Goal: Navigation & Orientation: Find specific page/section

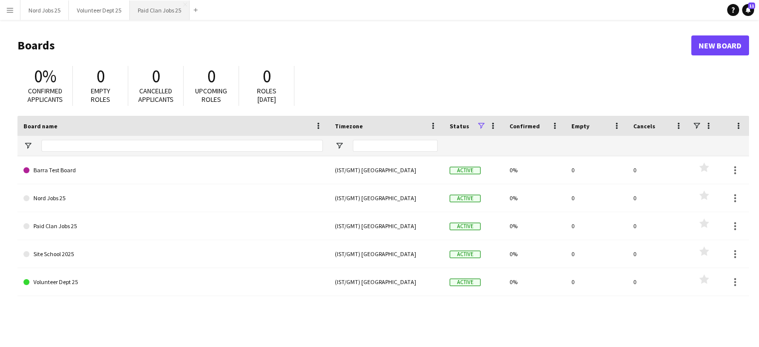
click at [160, 6] on button "Paid Clan Jobs 25 Close" at bounding box center [160, 9] width 60 height 19
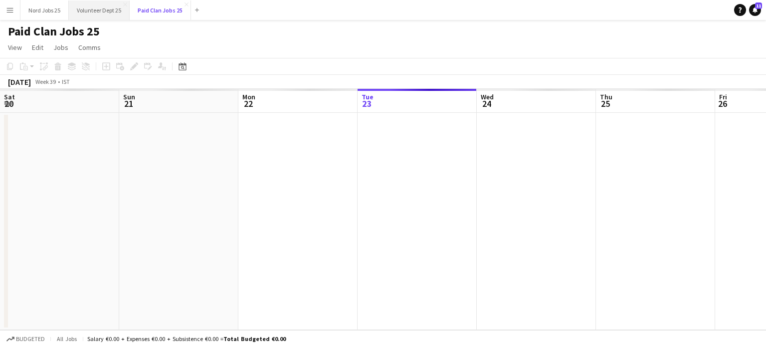
scroll to position [0, 238]
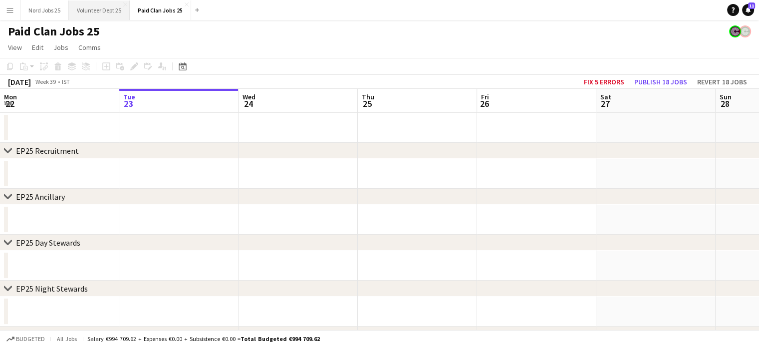
click at [100, 7] on button "Volunteer Dept 25 Close" at bounding box center [99, 9] width 61 height 19
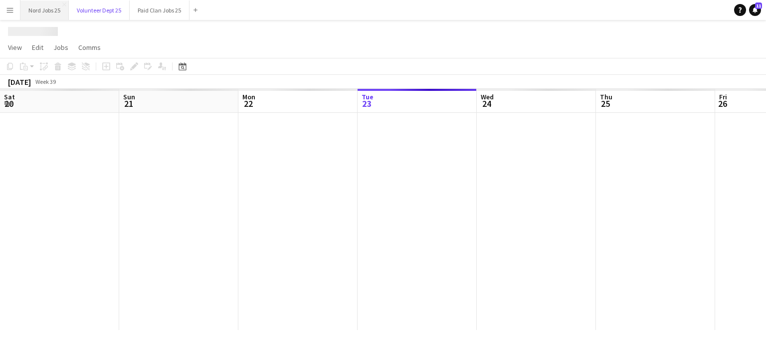
scroll to position [0, 238]
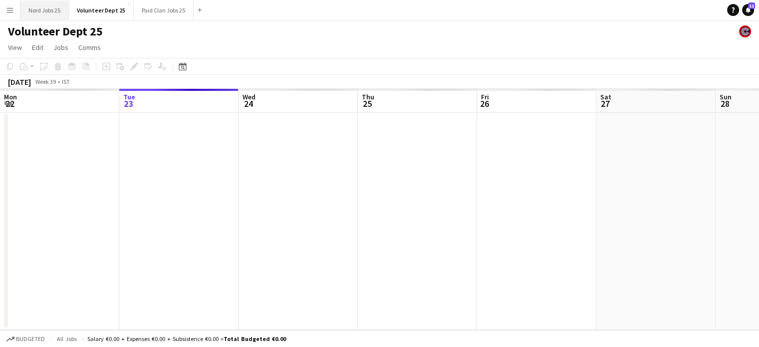
click at [43, 6] on button "Nord Jobs 25 Close" at bounding box center [44, 9] width 48 height 19
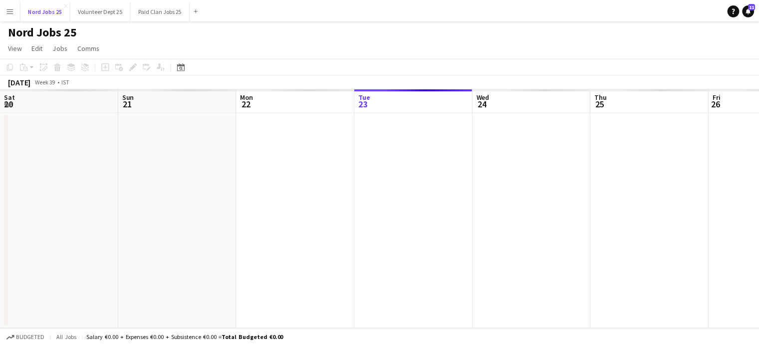
scroll to position [0, 238]
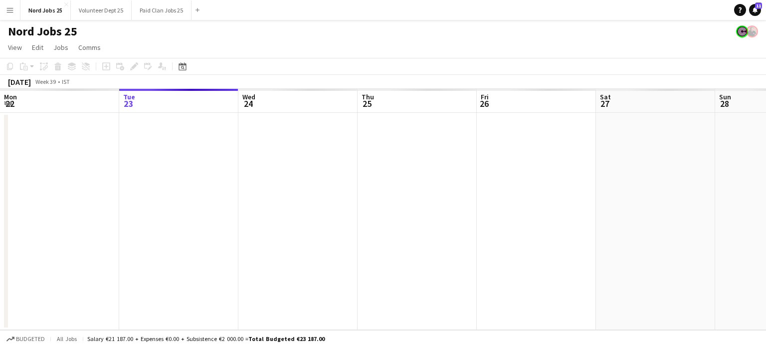
click at [11, 8] on app-icon "Menu" at bounding box center [10, 10] width 8 height 8
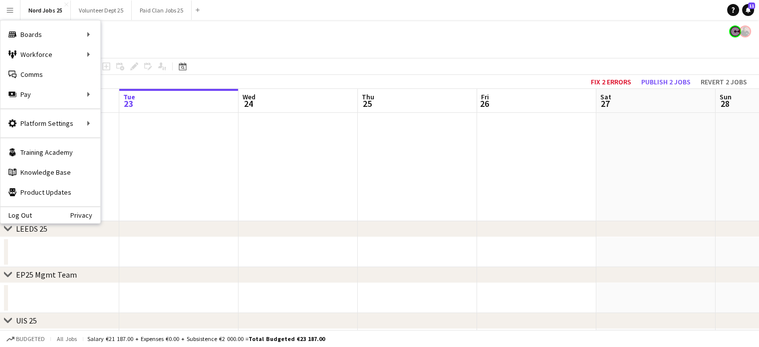
click at [356, 33] on div "Nord Jobs 25" at bounding box center [379, 29] width 759 height 19
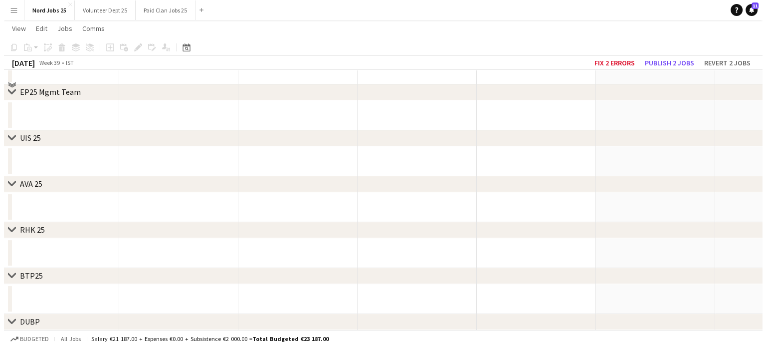
scroll to position [0, 0]
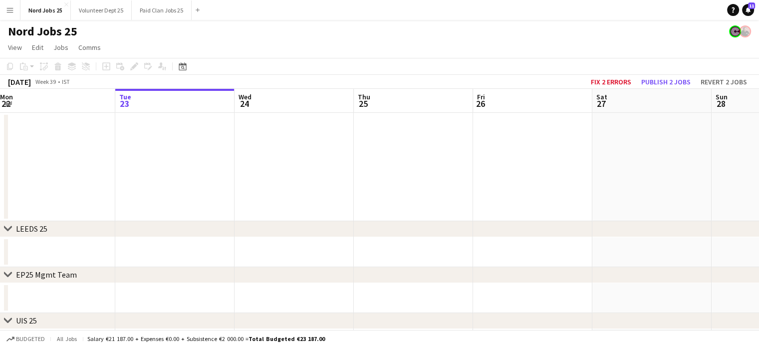
click at [6, 11] on app-icon "Menu" at bounding box center [10, 10] width 8 height 8
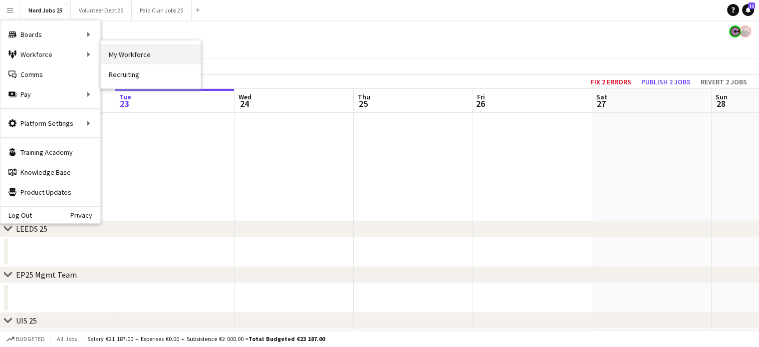
click at [130, 51] on link "My Workforce" at bounding box center [151, 54] width 100 height 20
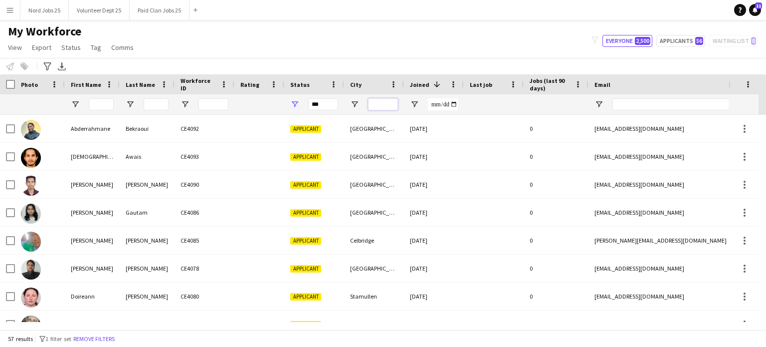
click at [369, 103] on input "City Filter Input" at bounding box center [383, 104] width 30 height 12
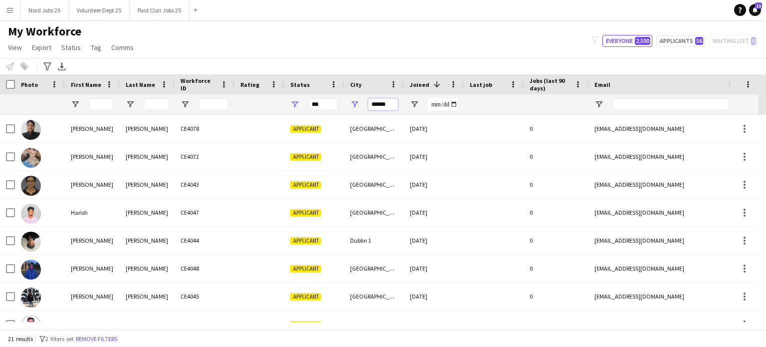
type input "******"
click at [318, 102] on input "***" at bounding box center [323, 104] width 30 height 12
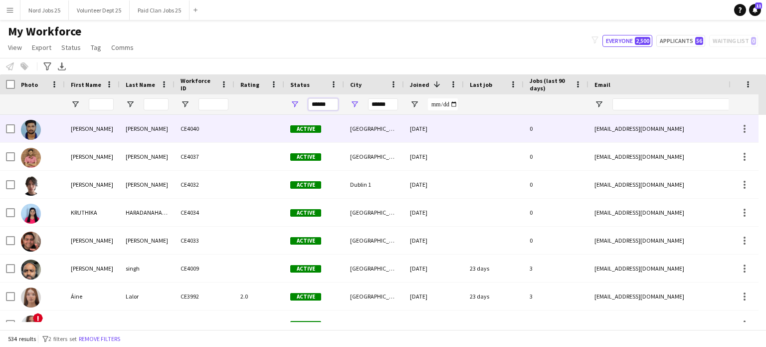
type input "******"
click at [159, 137] on div "[PERSON_NAME]" at bounding box center [147, 128] width 55 height 27
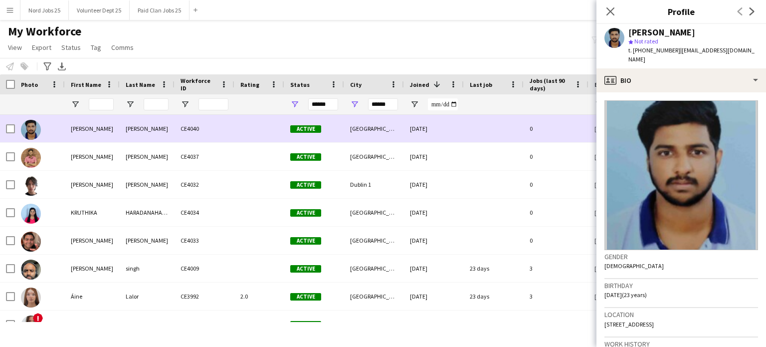
click at [172, 132] on div "[PERSON_NAME]" at bounding box center [147, 128] width 55 height 27
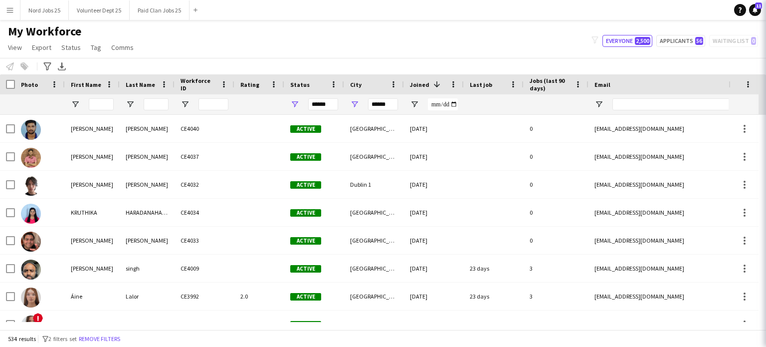
click at [555, 81] on span "Jobs (last 90 days)" at bounding box center [550, 84] width 41 height 15
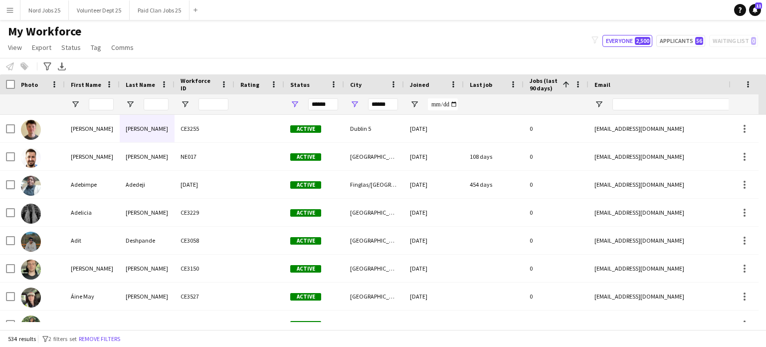
click at [543, 90] on span "Jobs (last 90 days)" at bounding box center [544, 84] width 29 height 15
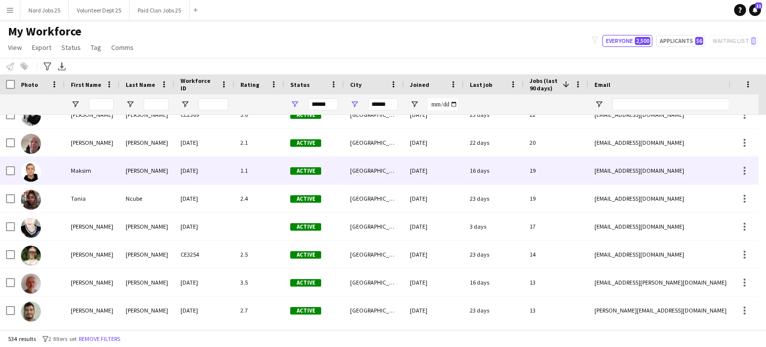
click at [141, 177] on div "[PERSON_NAME]" at bounding box center [147, 170] width 55 height 27
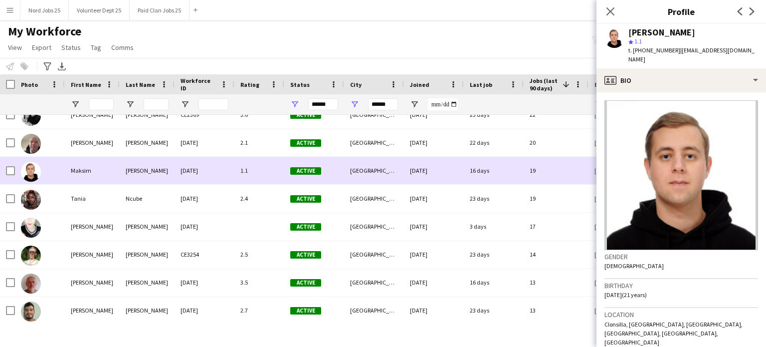
click at [133, 177] on div "[PERSON_NAME]" at bounding box center [147, 170] width 55 height 27
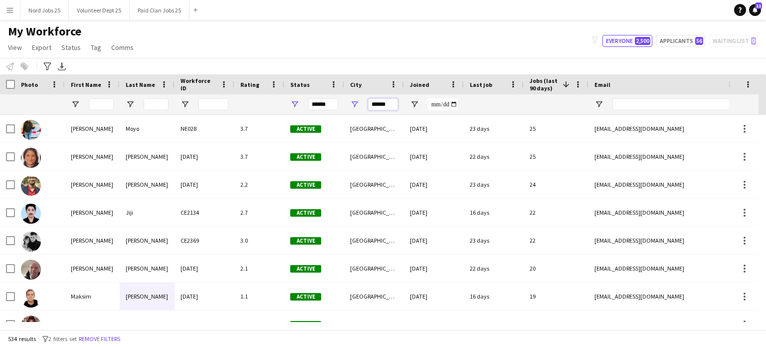
drag, startPoint x: 397, startPoint y: 103, endPoint x: 351, endPoint y: 106, distance: 46.5
click at [351, 106] on div "******" at bounding box center [374, 104] width 60 height 20
click at [282, 103] on div "******" at bounding box center [540, 104] width 1081 height 20
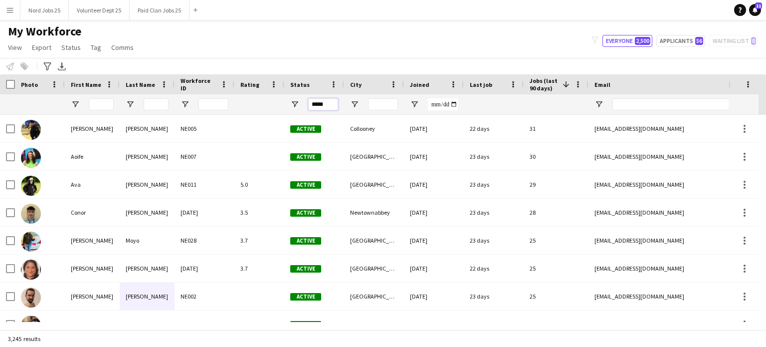
type input "******"
click at [392, 103] on input "City Filter Input" at bounding box center [383, 104] width 30 height 12
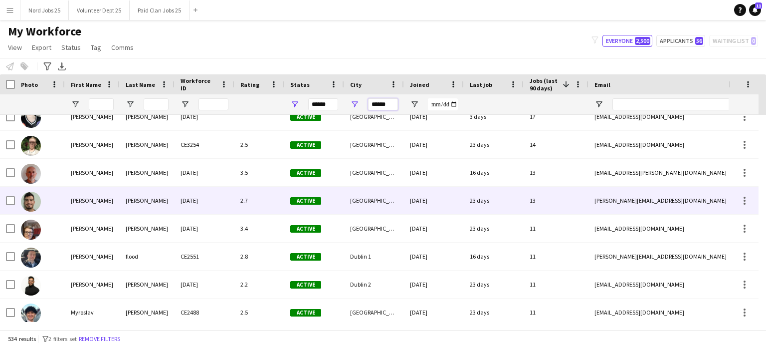
scroll to position [235, 0]
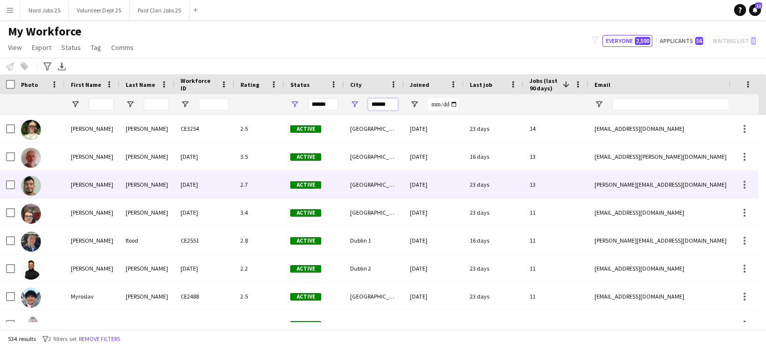
type input "******"
click at [143, 182] on div "[PERSON_NAME]" at bounding box center [147, 184] width 55 height 27
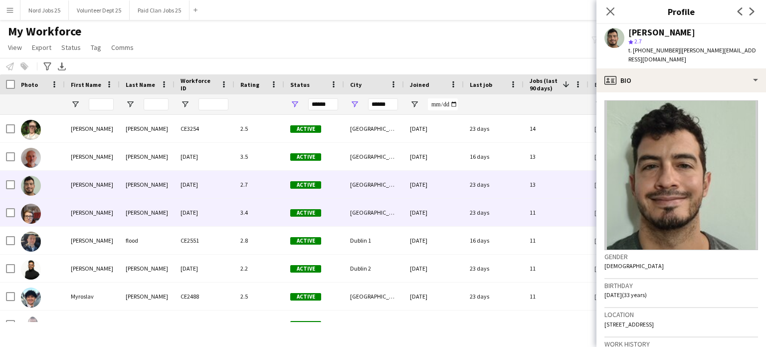
click at [141, 208] on div "[PERSON_NAME]" at bounding box center [147, 212] width 55 height 27
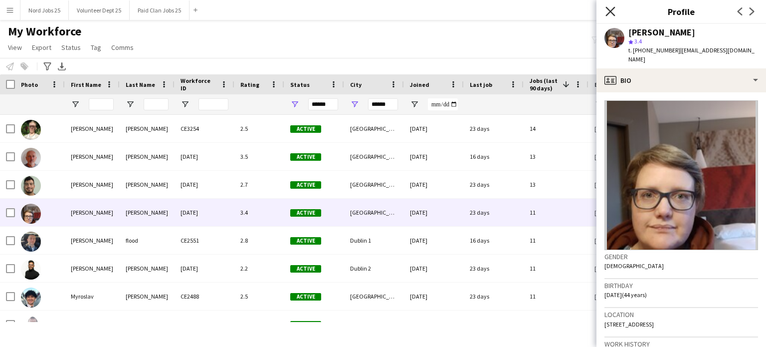
click at [609, 9] on icon "Close pop-in" at bounding box center [609, 10] width 9 height 9
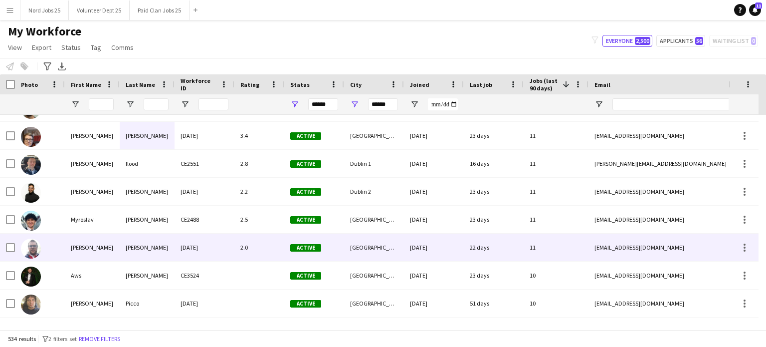
scroll to position [328, 0]
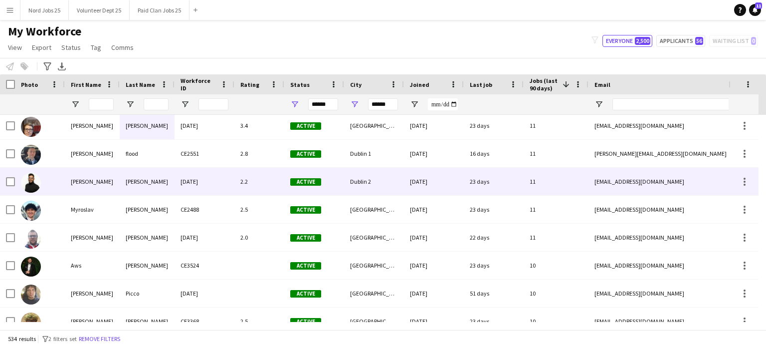
click at [141, 178] on div "[PERSON_NAME]" at bounding box center [147, 181] width 55 height 27
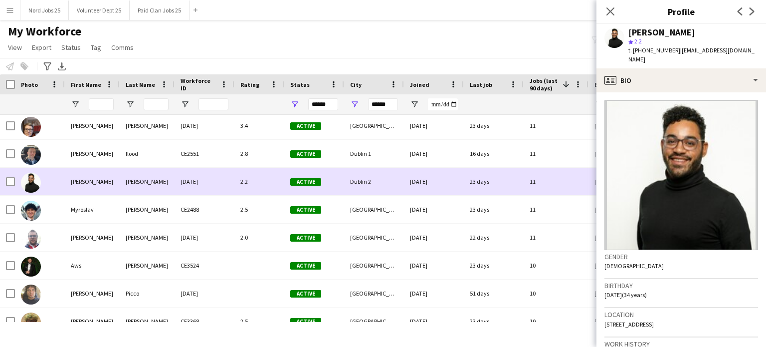
click at [132, 181] on div "[PERSON_NAME]" at bounding box center [147, 181] width 55 height 27
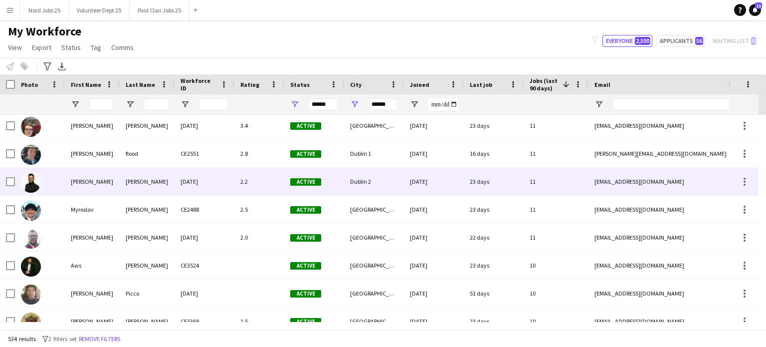
click at [141, 181] on div "[PERSON_NAME]" at bounding box center [147, 181] width 55 height 27
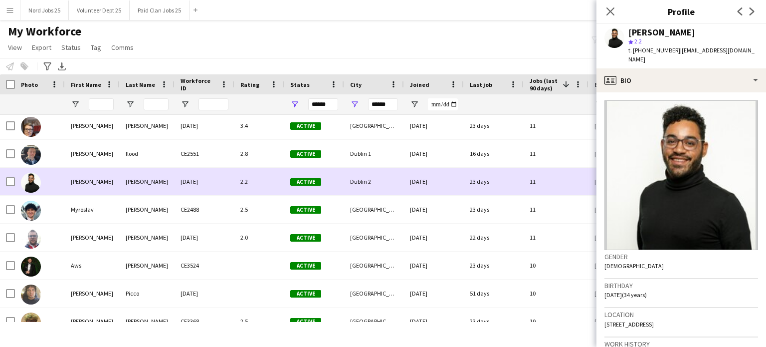
click at [138, 181] on div "[PERSON_NAME]" at bounding box center [147, 181] width 55 height 27
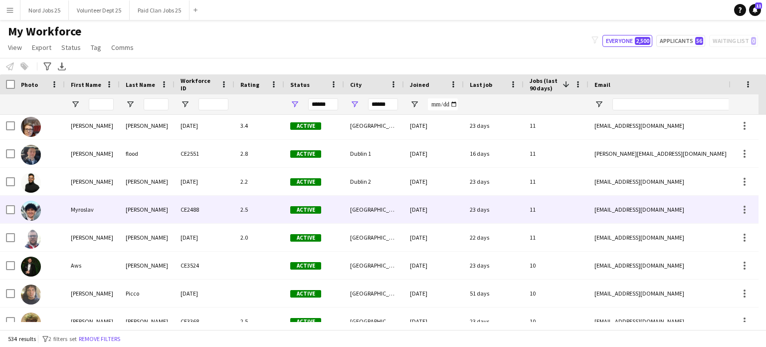
click at [125, 203] on div "[PERSON_NAME]" at bounding box center [147, 209] width 55 height 27
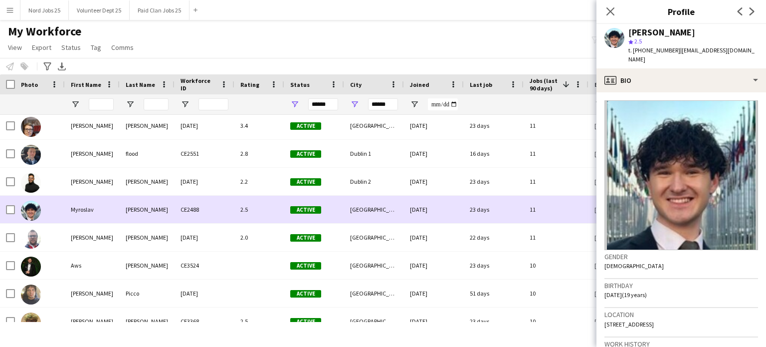
click at [127, 207] on div "[PERSON_NAME]" at bounding box center [147, 209] width 55 height 27
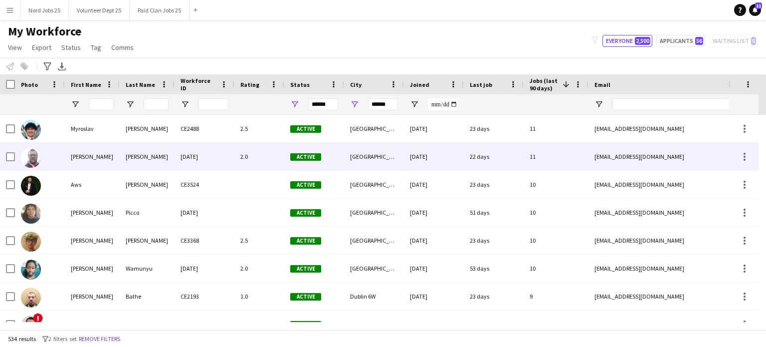
click at [107, 159] on div "[PERSON_NAME]" at bounding box center [92, 156] width 55 height 27
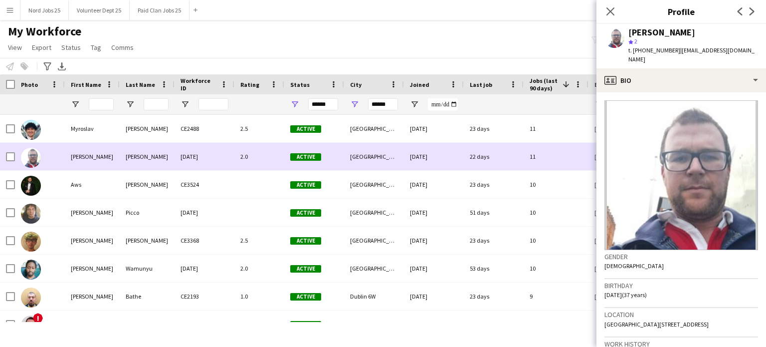
click at [163, 159] on div "[PERSON_NAME]" at bounding box center [147, 156] width 55 height 27
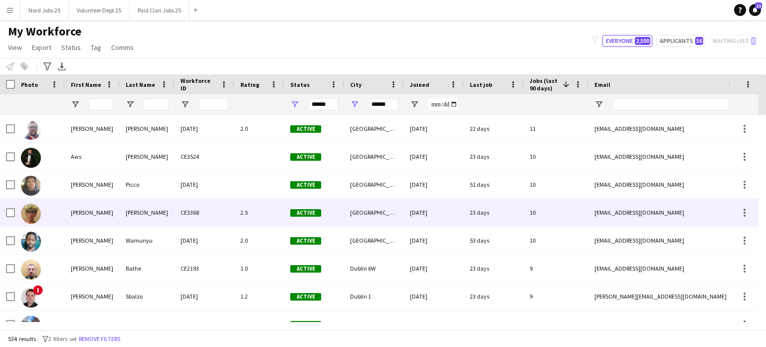
click at [125, 206] on div "[PERSON_NAME]" at bounding box center [147, 212] width 55 height 27
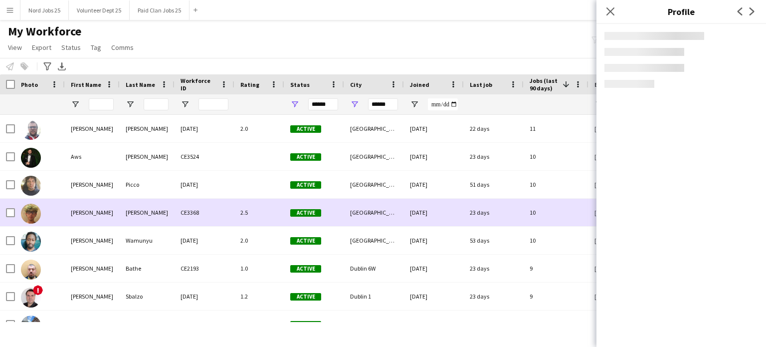
click at [142, 209] on div "[PERSON_NAME]" at bounding box center [147, 212] width 55 height 27
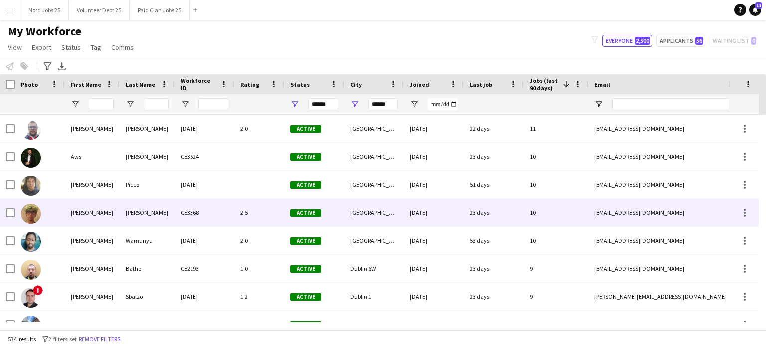
click at [142, 209] on div "[PERSON_NAME]" at bounding box center [147, 212] width 55 height 27
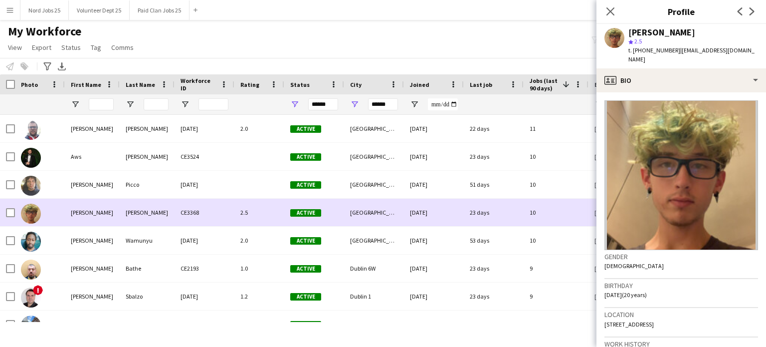
click at [147, 209] on div "[PERSON_NAME]" at bounding box center [147, 212] width 55 height 27
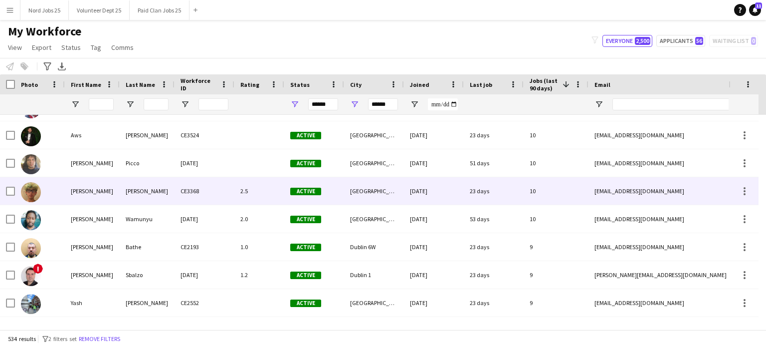
click at [137, 190] on div "[PERSON_NAME]" at bounding box center [147, 190] width 55 height 27
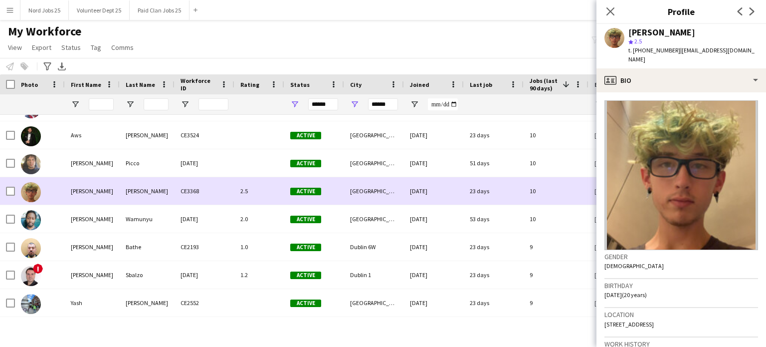
click at [126, 191] on div "[PERSON_NAME]" at bounding box center [147, 190] width 55 height 27
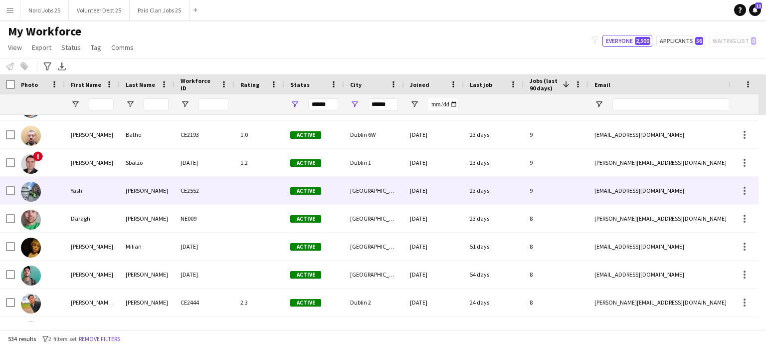
click at [99, 195] on div "Yash" at bounding box center [92, 190] width 55 height 27
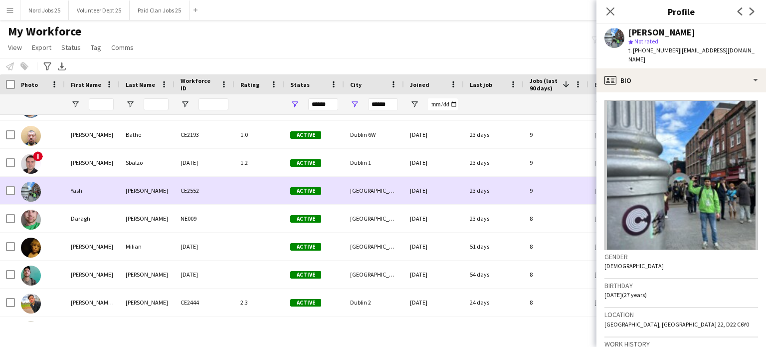
click at [99, 194] on div "Yash" at bounding box center [92, 190] width 55 height 27
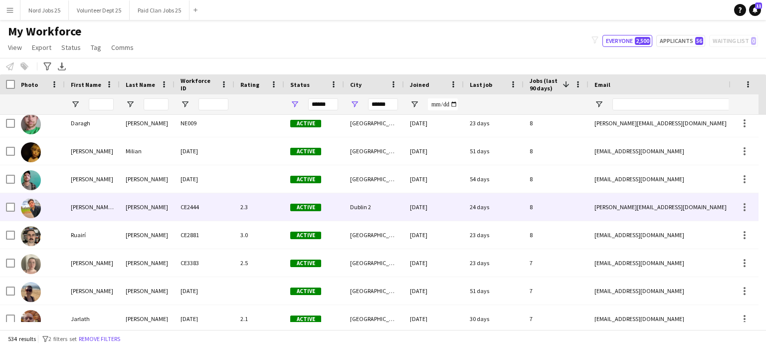
click at [118, 208] on div "[PERSON_NAME] [PERSON_NAME]" at bounding box center [92, 206] width 55 height 27
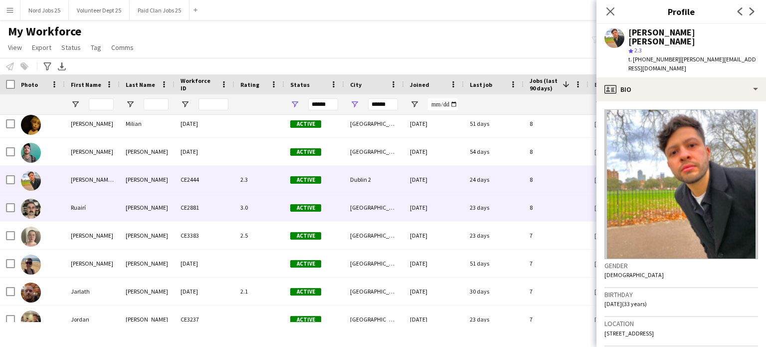
click at [118, 206] on div "Ruairí" at bounding box center [92, 207] width 55 height 27
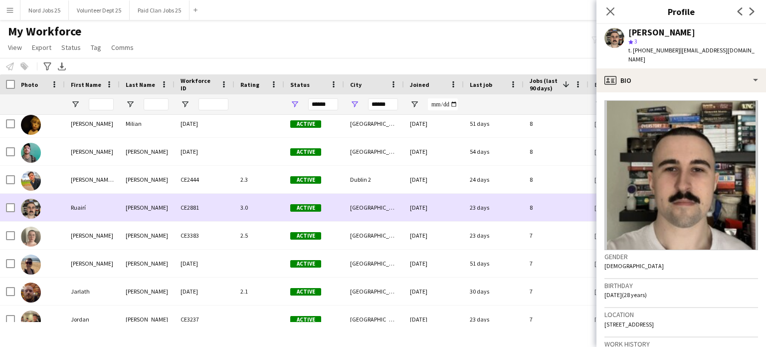
click at [141, 204] on div "[PERSON_NAME]" at bounding box center [147, 207] width 55 height 27
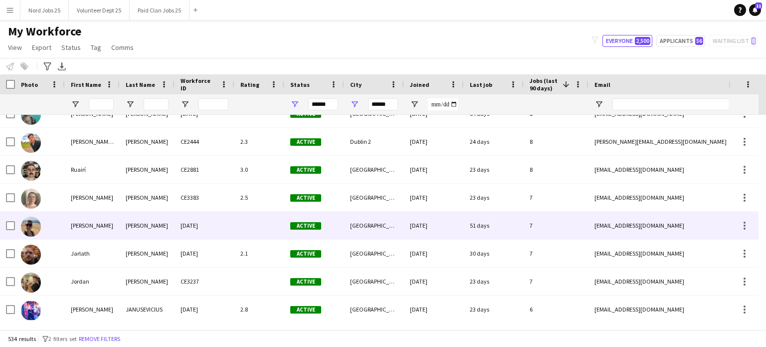
click at [139, 226] on div "[PERSON_NAME]" at bounding box center [147, 224] width 55 height 27
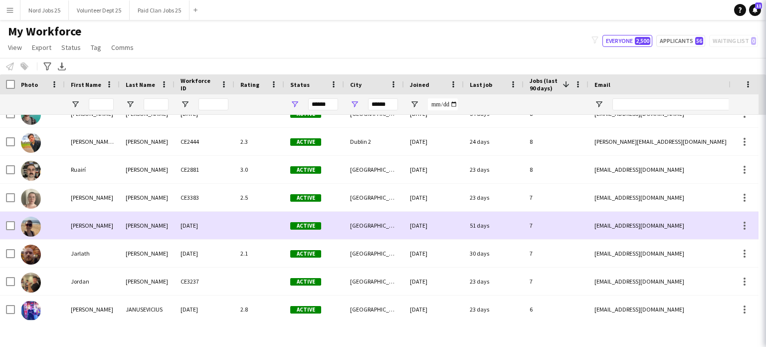
click at [129, 227] on div "[PERSON_NAME]" at bounding box center [147, 224] width 55 height 27
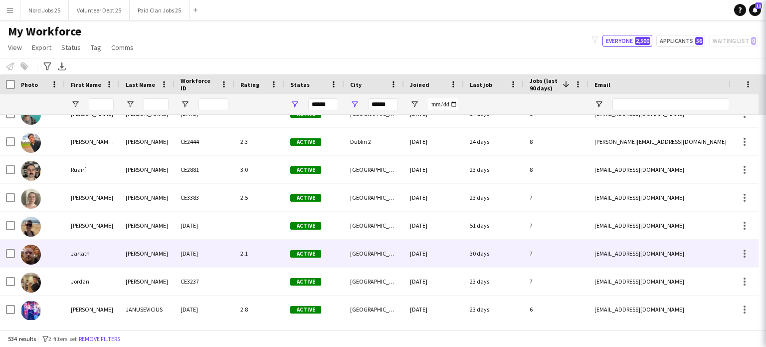
click at [131, 261] on div "[PERSON_NAME]" at bounding box center [147, 252] width 55 height 27
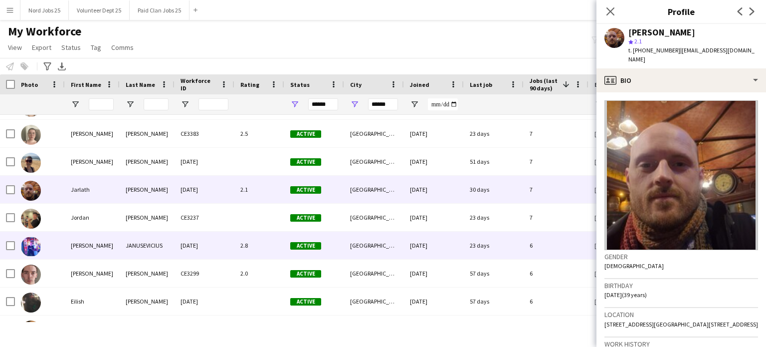
click at [136, 224] on div "[PERSON_NAME]" at bounding box center [147, 216] width 55 height 27
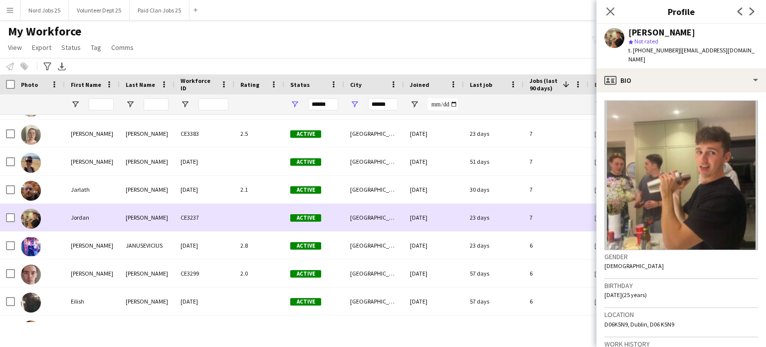
click at [126, 221] on div "[PERSON_NAME]" at bounding box center [147, 216] width 55 height 27
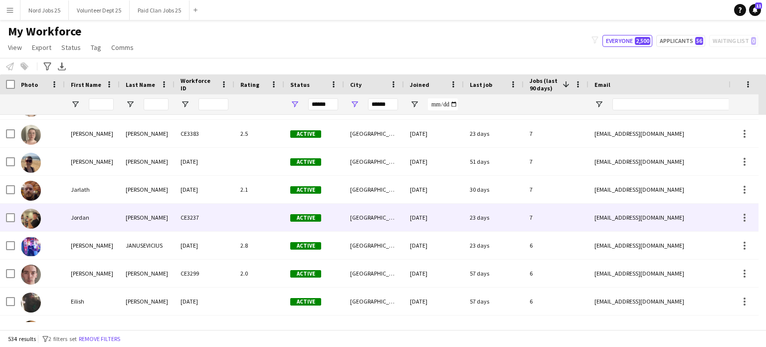
click at [135, 219] on div "[PERSON_NAME]" at bounding box center [147, 216] width 55 height 27
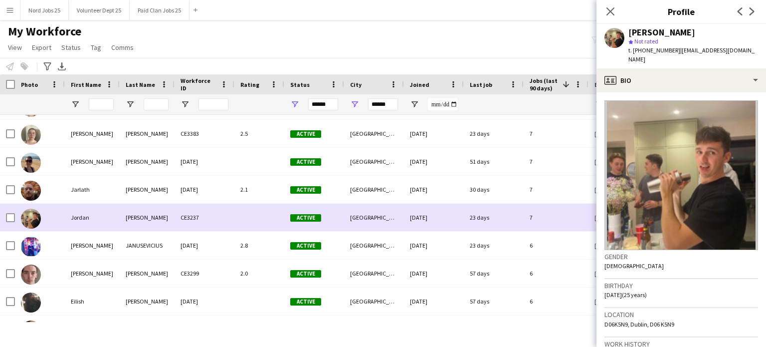
click at [101, 223] on div "Jordan" at bounding box center [92, 216] width 55 height 27
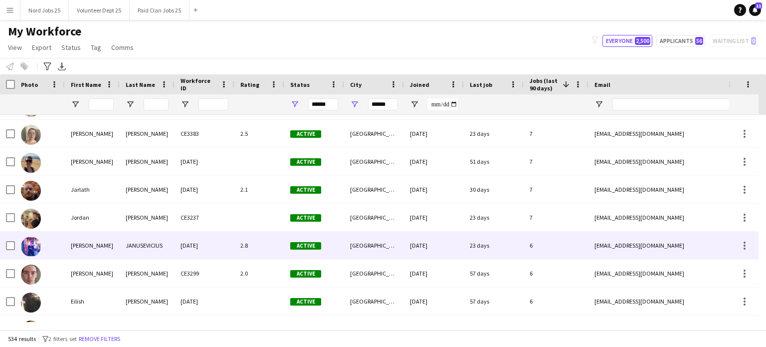
click at [98, 240] on div "[PERSON_NAME]" at bounding box center [92, 244] width 55 height 27
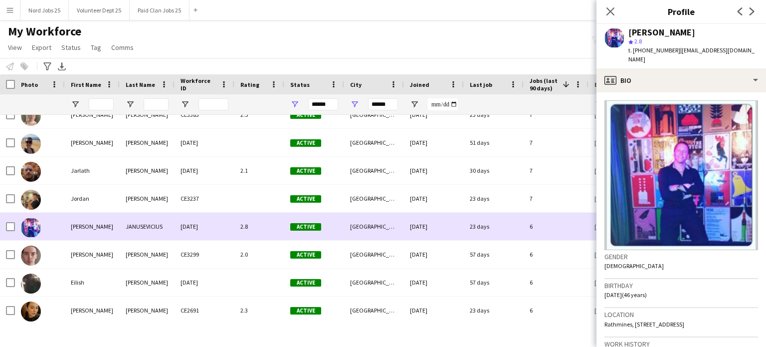
click at [106, 229] on div "[PERSON_NAME]" at bounding box center [92, 225] width 55 height 27
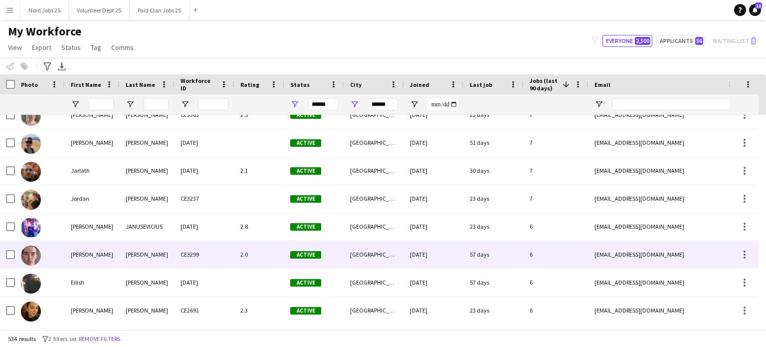
click at [113, 249] on div "[PERSON_NAME]" at bounding box center [92, 253] width 55 height 27
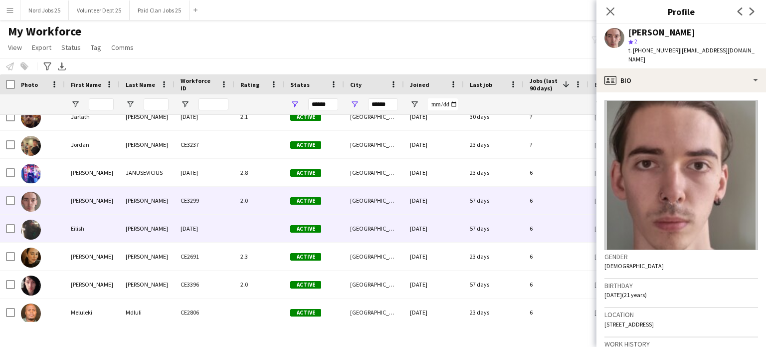
click at [119, 231] on div "Eilish" at bounding box center [92, 227] width 55 height 27
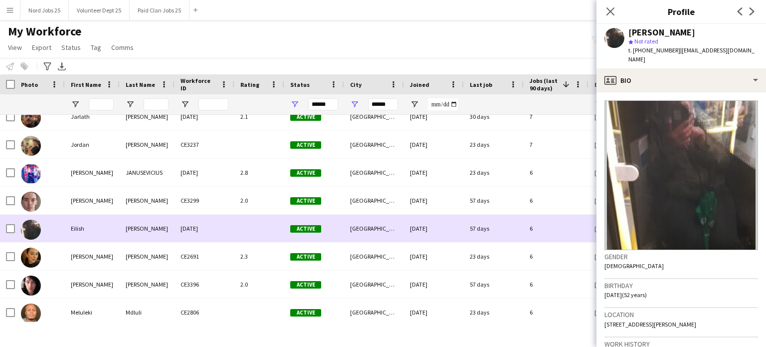
click at [120, 227] on div "[PERSON_NAME]" at bounding box center [147, 227] width 55 height 27
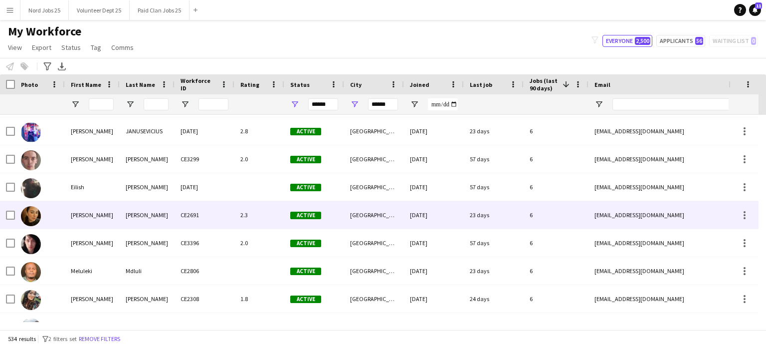
click at [102, 209] on div "[PERSON_NAME]" at bounding box center [92, 214] width 55 height 27
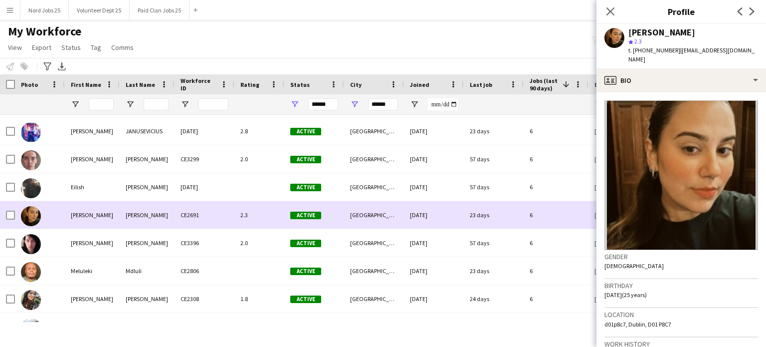
click at [92, 213] on div "[PERSON_NAME]" at bounding box center [92, 214] width 55 height 27
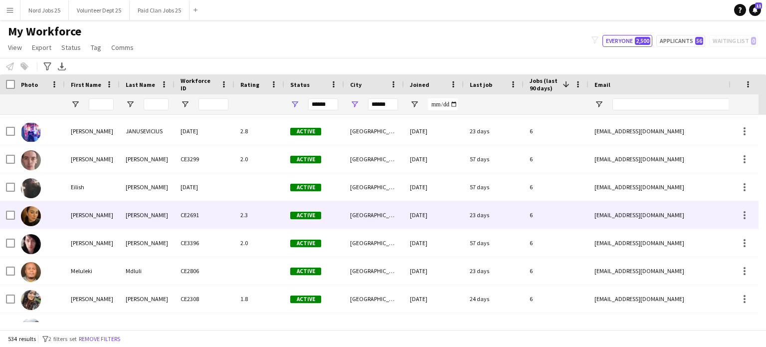
click at [102, 212] on div "[PERSON_NAME]" at bounding box center [92, 214] width 55 height 27
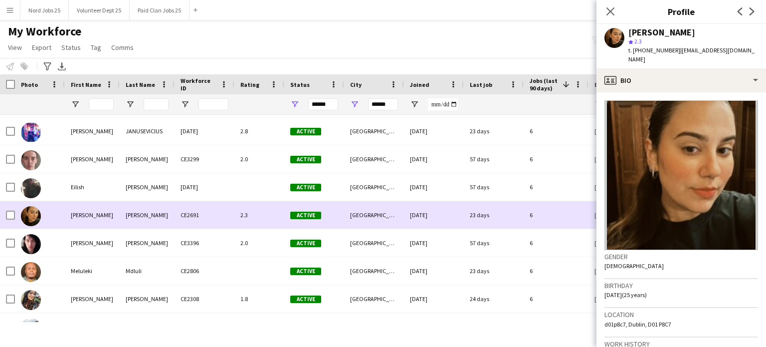
click at [102, 214] on div "[PERSON_NAME]" at bounding box center [92, 214] width 55 height 27
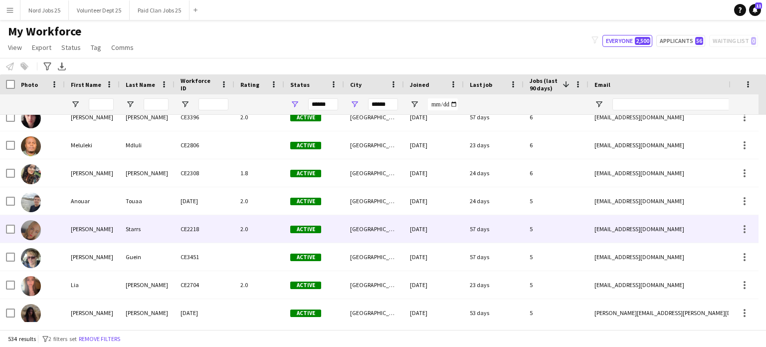
click at [114, 236] on div "[PERSON_NAME]" at bounding box center [92, 228] width 55 height 27
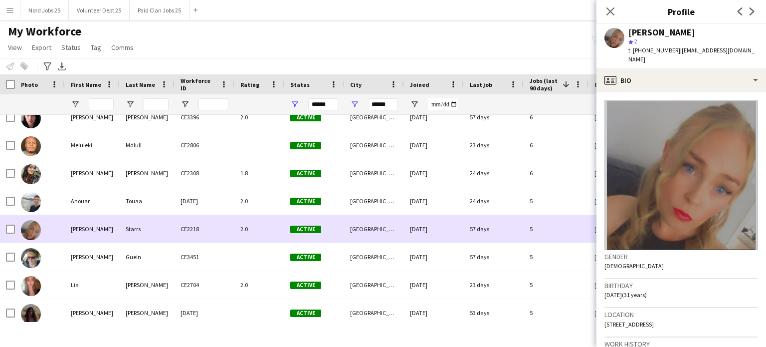
click at [94, 217] on div "[PERSON_NAME]" at bounding box center [92, 228] width 55 height 27
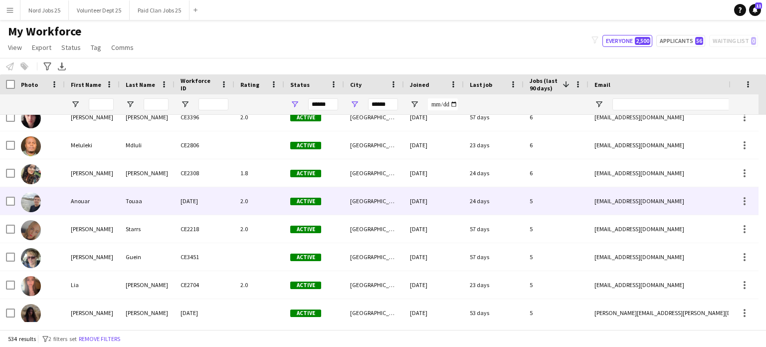
click at [90, 203] on div "Anouar" at bounding box center [92, 200] width 55 height 27
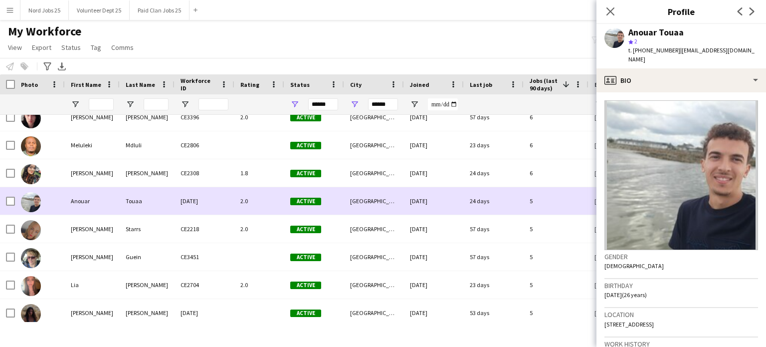
click at [93, 201] on div "Anouar" at bounding box center [92, 200] width 55 height 27
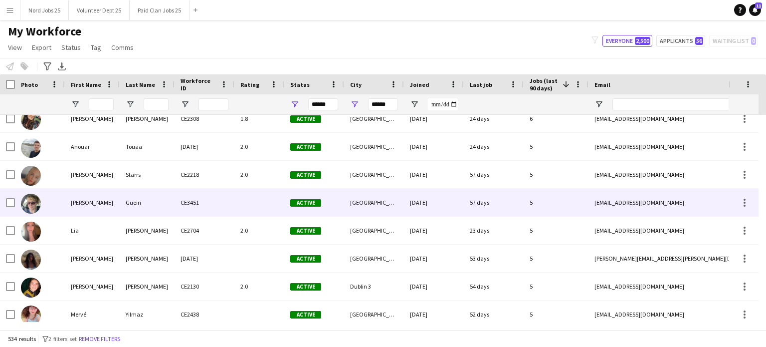
click at [112, 207] on div "[PERSON_NAME]" at bounding box center [92, 202] width 55 height 27
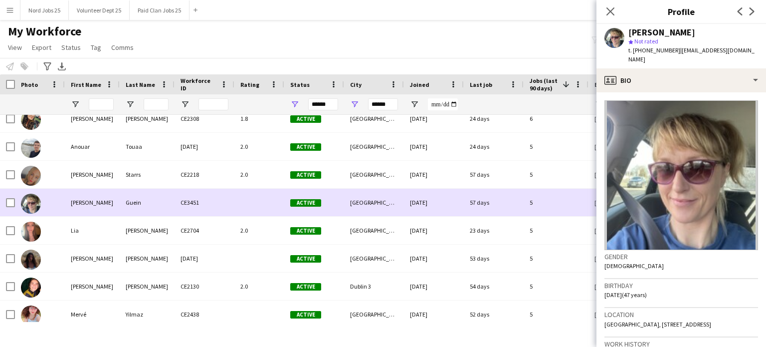
click at [108, 208] on div "[PERSON_NAME]" at bounding box center [92, 202] width 55 height 27
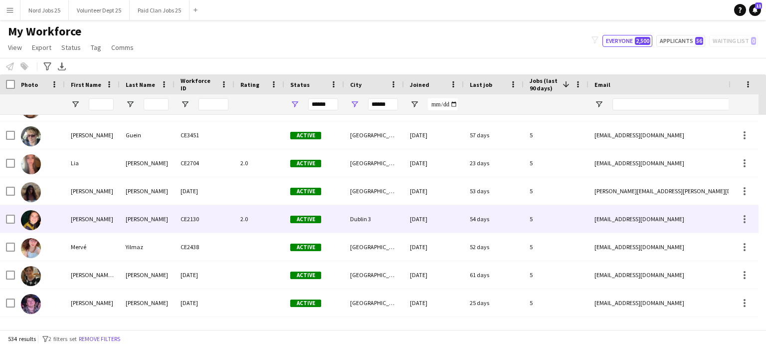
click at [130, 213] on div "[PERSON_NAME]" at bounding box center [147, 218] width 55 height 27
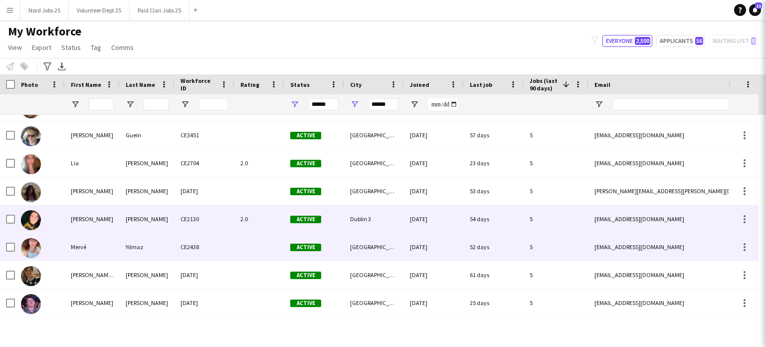
click at [112, 241] on div "Mervé" at bounding box center [92, 246] width 55 height 27
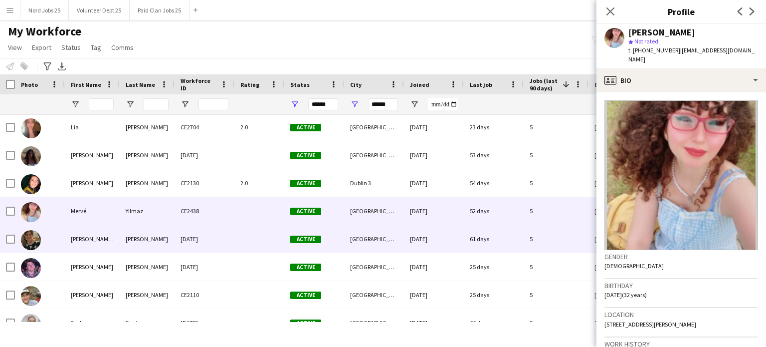
click at [119, 232] on div "[PERSON_NAME] [PERSON_NAME]" at bounding box center [92, 238] width 55 height 27
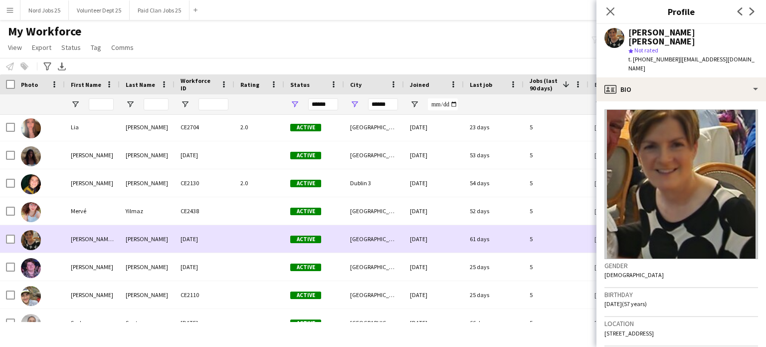
click at [105, 243] on div "[PERSON_NAME] [PERSON_NAME]" at bounding box center [92, 238] width 55 height 27
